Goal: Task Accomplishment & Management: Use online tool/utility

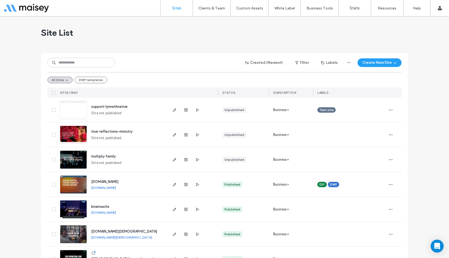
click at [76, 109] on img at bounding box center [73, 119] width 26 height 37
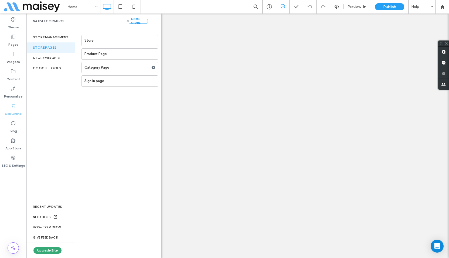
click at [52, 58] on div "store widgets" at bounding box center [50, 58] width 48 height 10
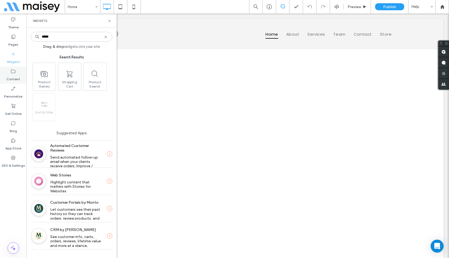
click at [13, 76] on label "Content" at bounding box center [13, 78] width 14 height 8
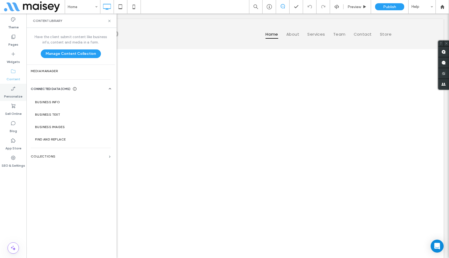
click at [14, 92] on label "Personalize" at bounding box center [13, 95] width 18 height 8
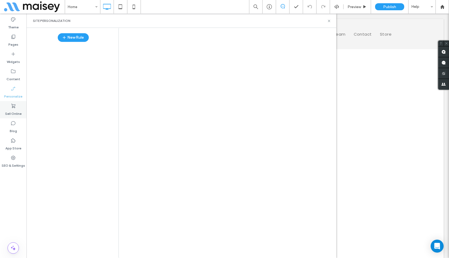
click at [14, 111] on div "Home Preview Publish Help Site Comments Team & Clients Automate new comments In…" at bounding box center [224, 129] width 449 height 258
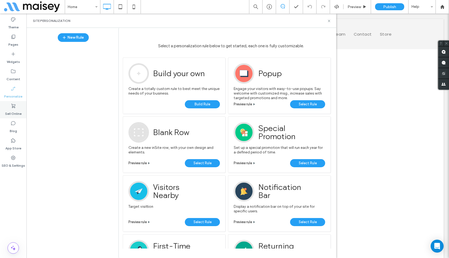
click at [12, 111] on label "Sell Online" at bounding box center [13, 112] width 16 height 8
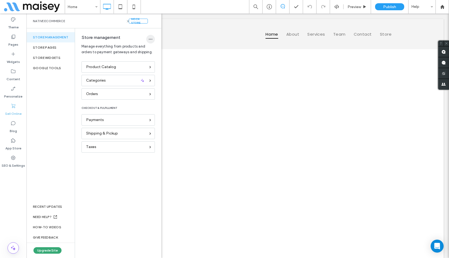
click at [151, 39] on use "button" at bounding box center [151, 39] width 4 height 1
click at [104, 67] on span "Product Catalog" at bounding box center [101, 67] width 30 height 6
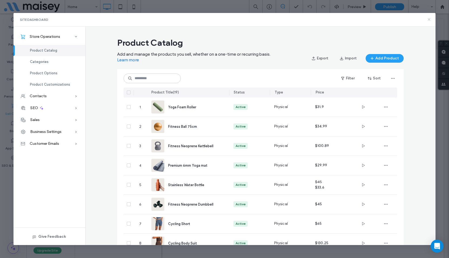
click at [430, 18] on icon at bounding box center [429, 19] width 4 height 4
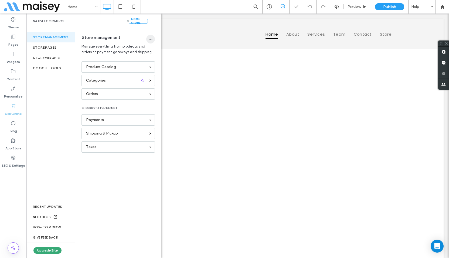
click at [151, 38] on icon "button" at bounding box center [150, 39] width 4 height 4
click at [166, 50] on div "Delete Store" at bounding box center [170, 53] width 48 height 10
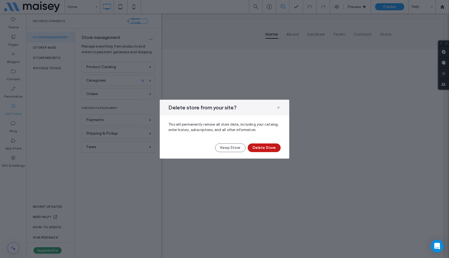
click at [264, 146] on button "Delete Store" at bounding box center [264, 147] width 33 height 9
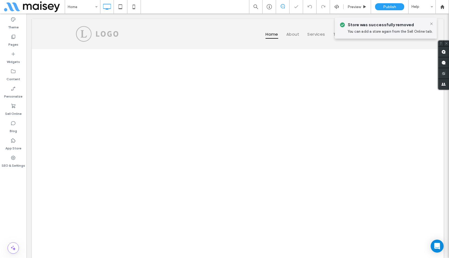
click at [9, 108] on div "Sell Online" at bounding box center [13, 109] width 26 height 17
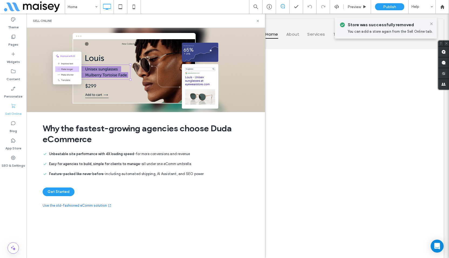
click at [96, 207] on link "Use the old-fashioned eComm solution" at bounding box center [77, 205] width 69 height 5
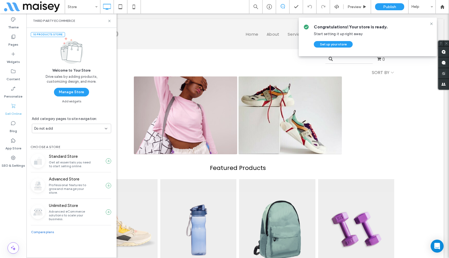
click at [13, 108] on label "Sell Online" at bounding box center [13, 112] width 16 height 8
drag, startPoint x: 109, startPoint y: 22, endPoint x: 77, endPoint y: 11, distance: 32.9
click at [109, 22] on use at bounding box center [109, 21] width 2 height 2
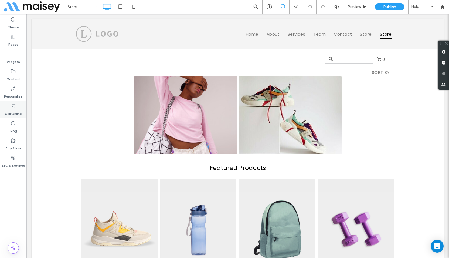
click at [15, 107] on use at bounding box center [13, 106] width 4 height 4
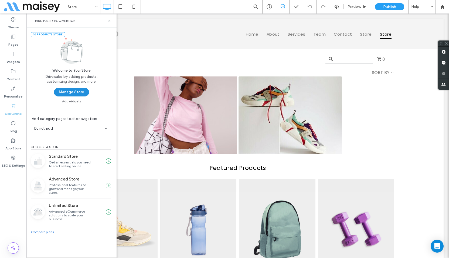
click at [76, 91] on button "Manage Store" at bounding box center [71, 92] width 35 height 9
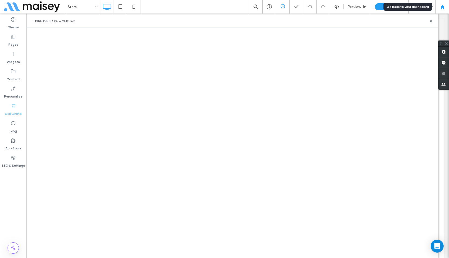
click at [440, 6] on icon at bounding box center [442, 7] width 5 height 5
